Goal: Answer question/provide support: Share knowledge or assist other users

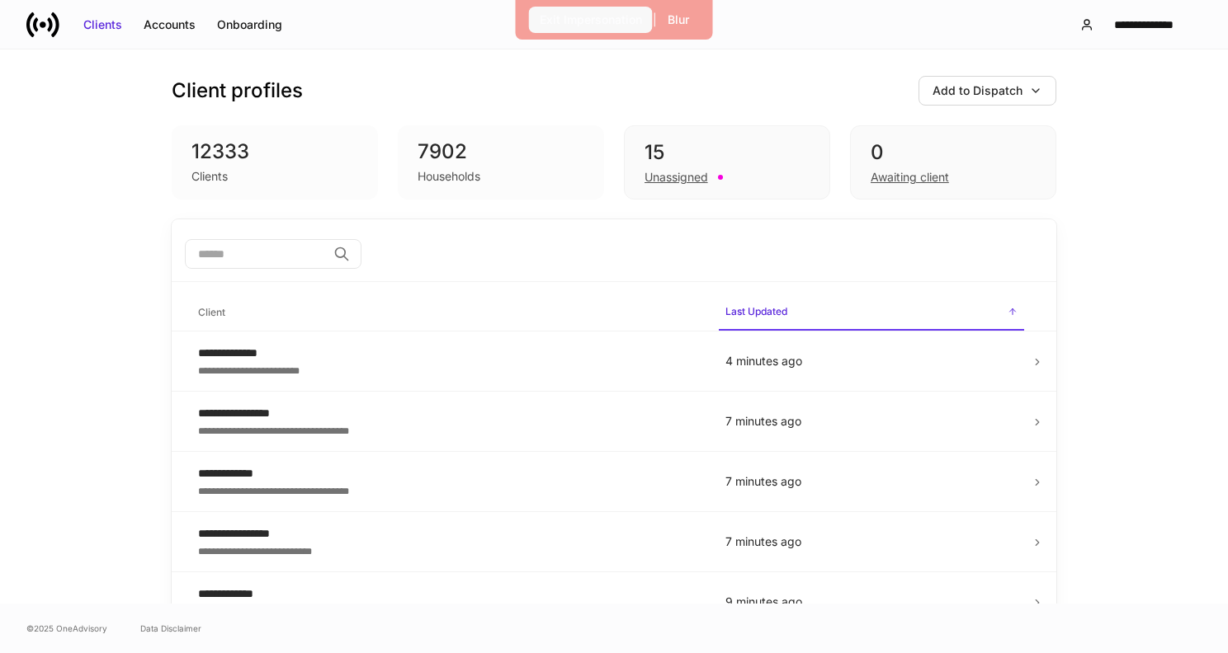
click at [595, 27] on div "Exit Impersonation" at bounding box center [591, 20] width 102 height 17
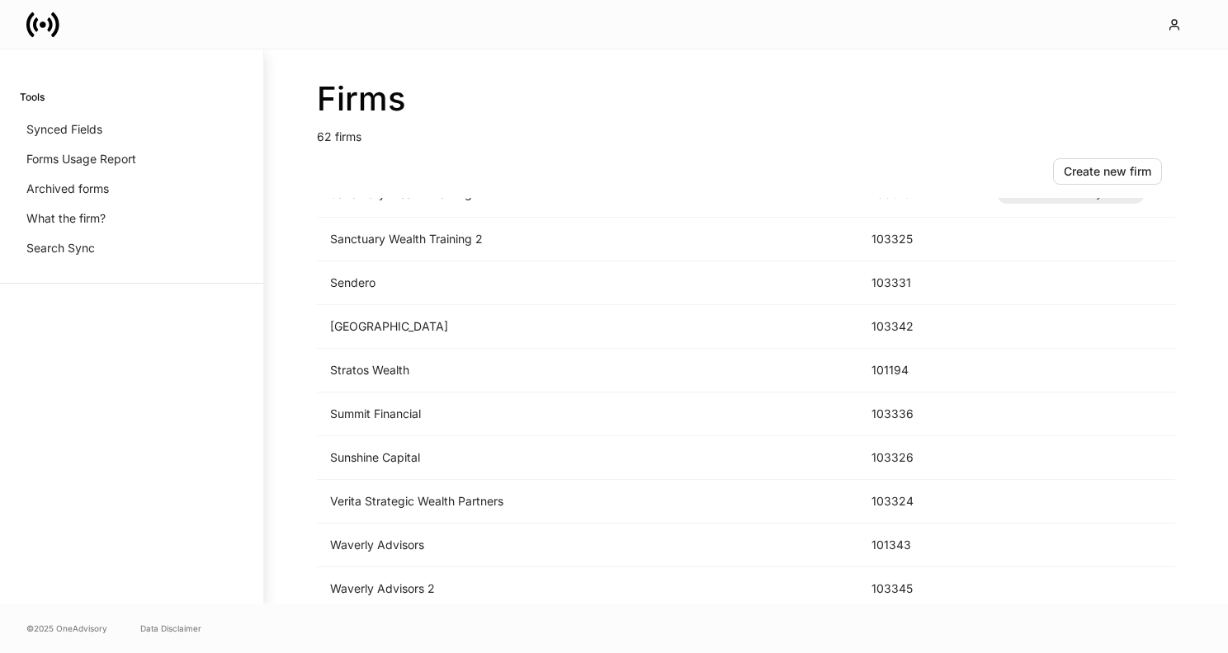
scroll to position [2387, 0]
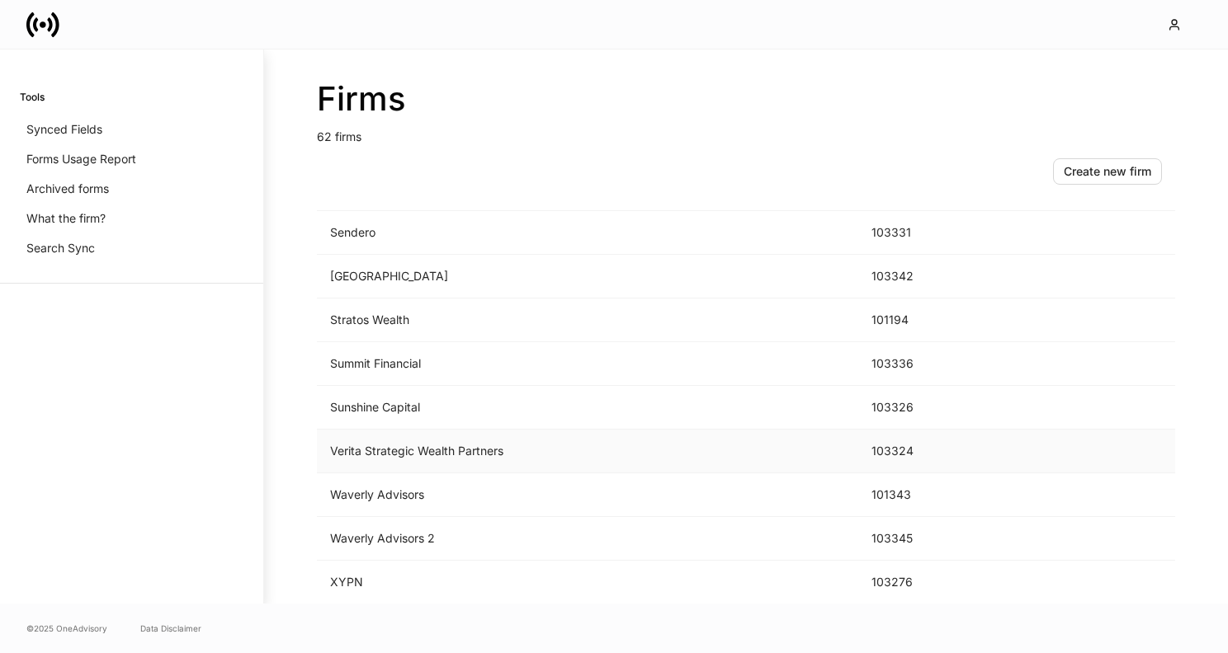
click at [420, 448] on td "Verita Strategic Wealth Partners" at bounding box center [587, 452] width 541 height 44
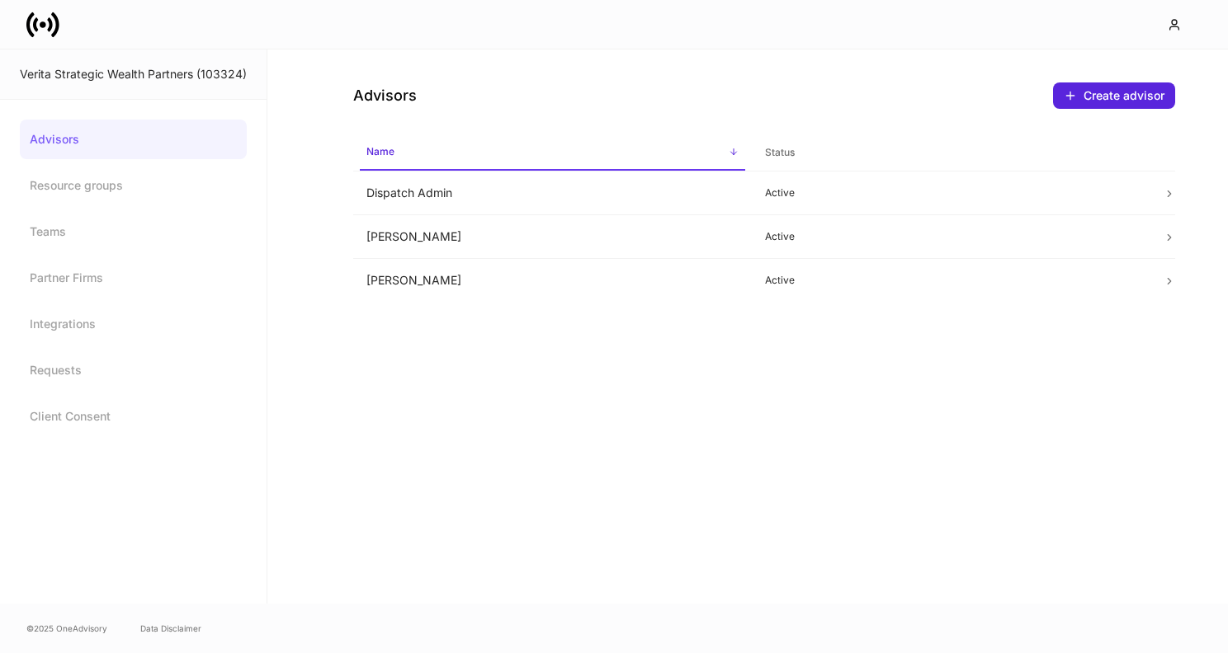
click at [64, 35] on link at bounding box center [49, 24] width 46 height 33
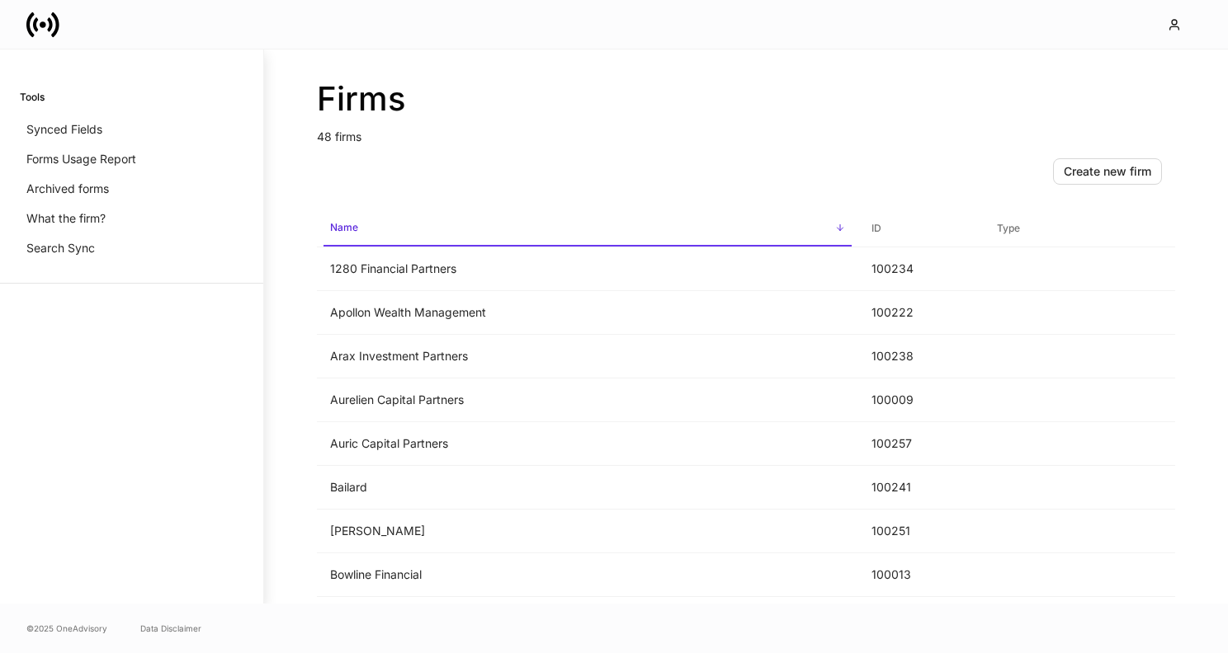
scroll to position [1752, 0]
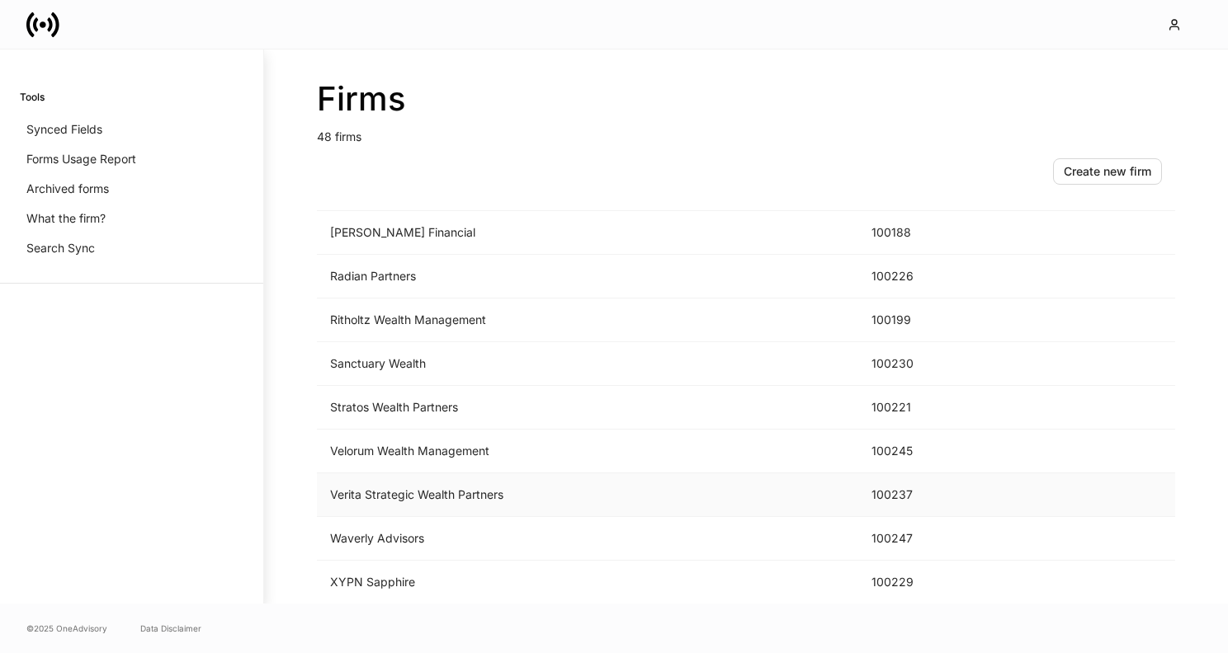
click at [411, 502] on td "Verita Strategic Wealth Partners" at bounding box center [587, 496] width 541 height 44
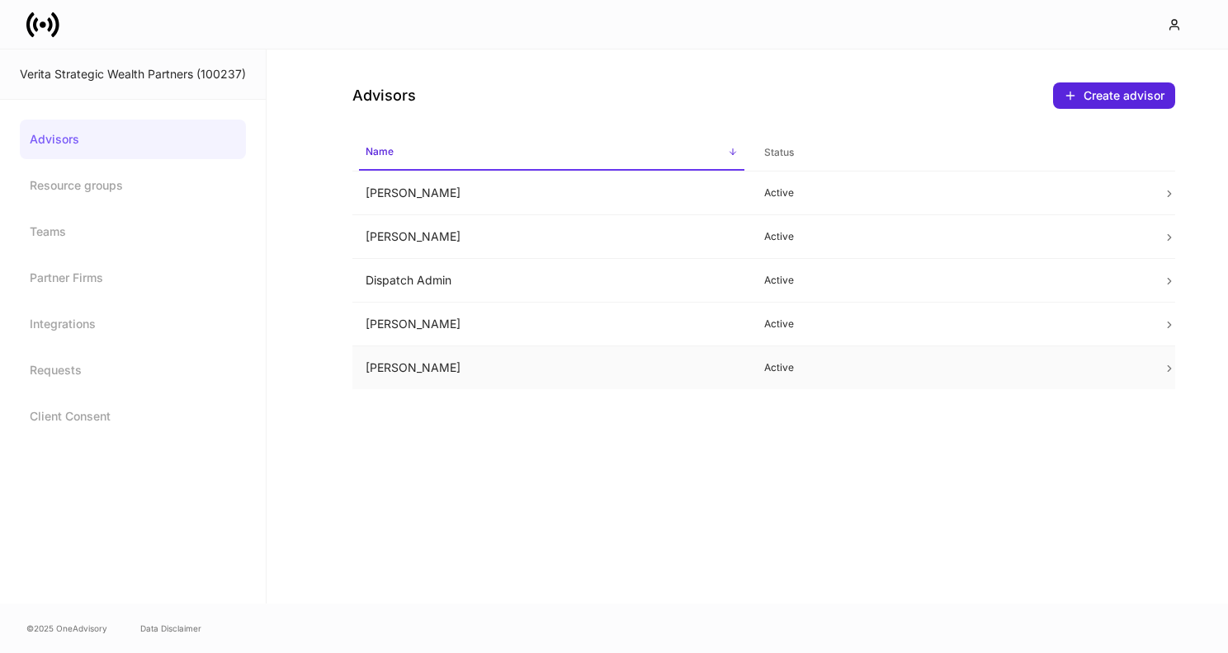
click at [535, 360] on td "Iain McNeil" at bounding box center [551, 369] width 399 height 44
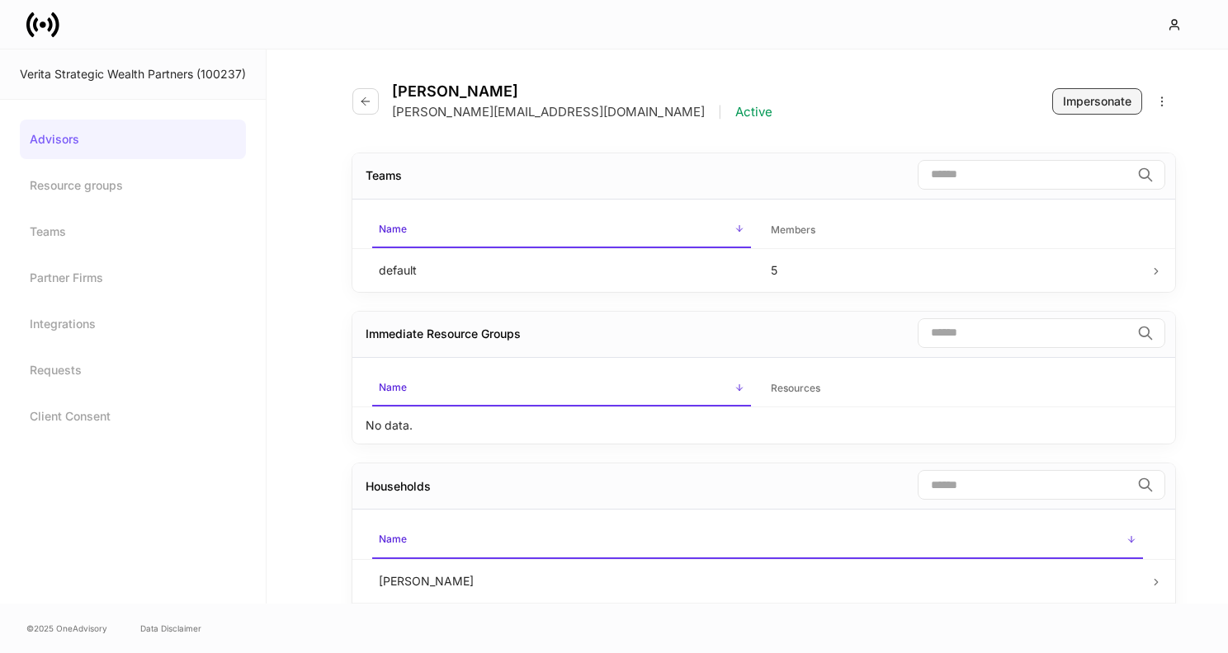
click at [1079, 111] on button "Impersonate" at bounding box center [1097, 101] width 90 height 26
